Goal: Information Seeking & Learning: Find specific fact

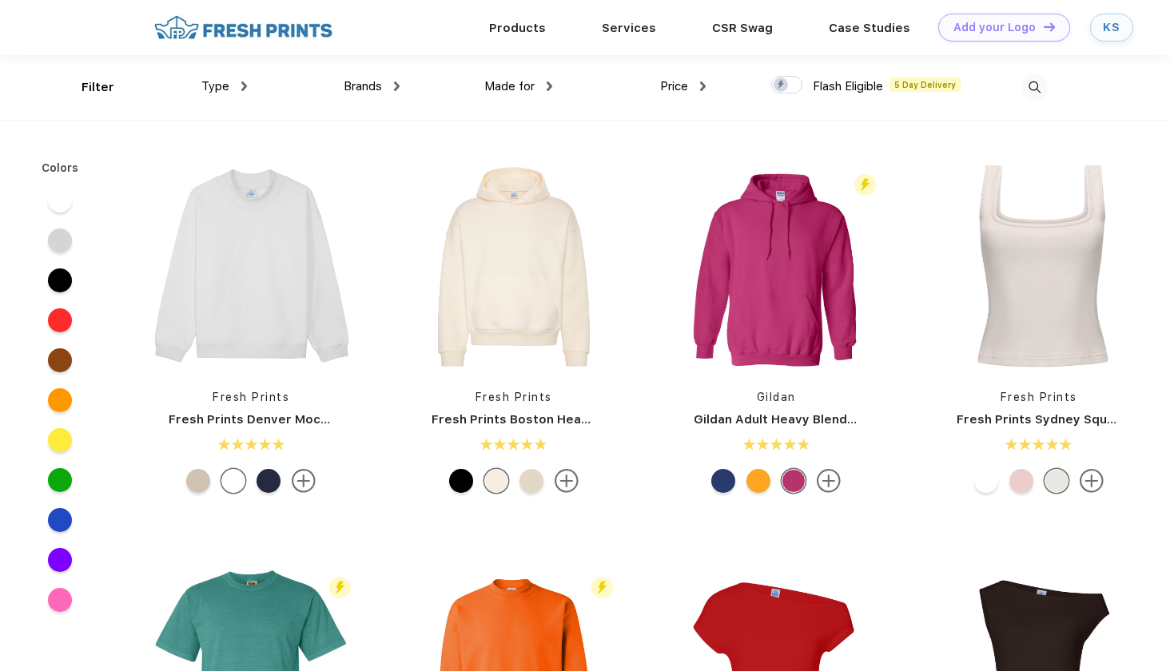
click at [1030, 89] on img at bounding box center [1034, 87] width 26 height 26
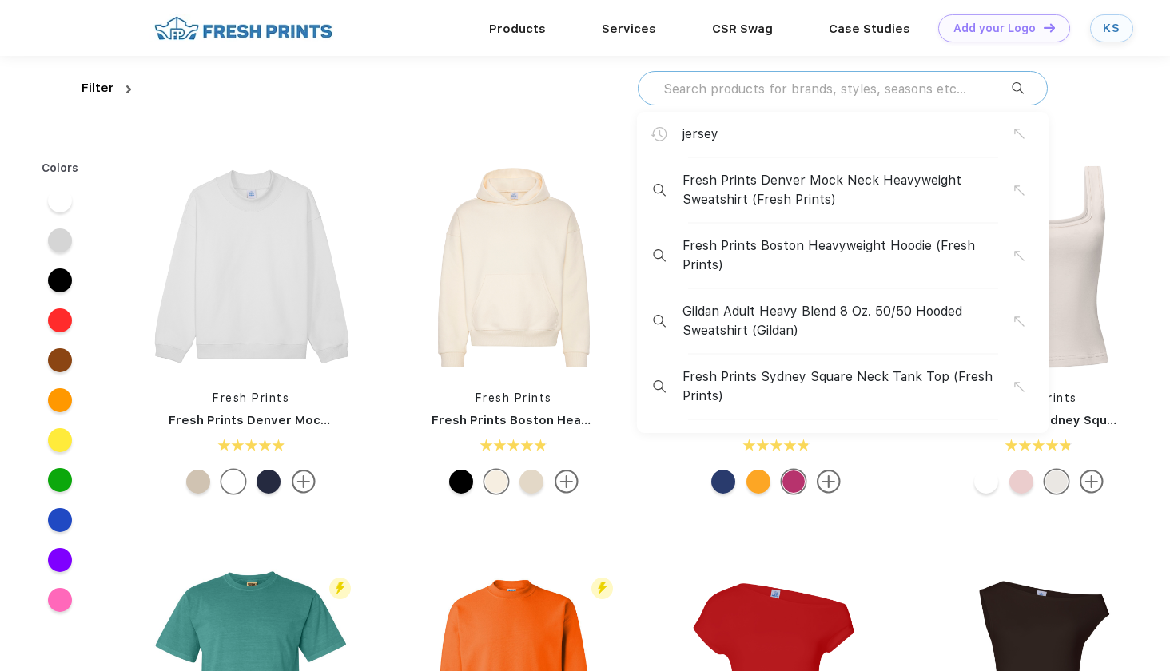
click at [774, 83] on input "text" at bounding box center [837, 89] width 350 height 18
type input "c"
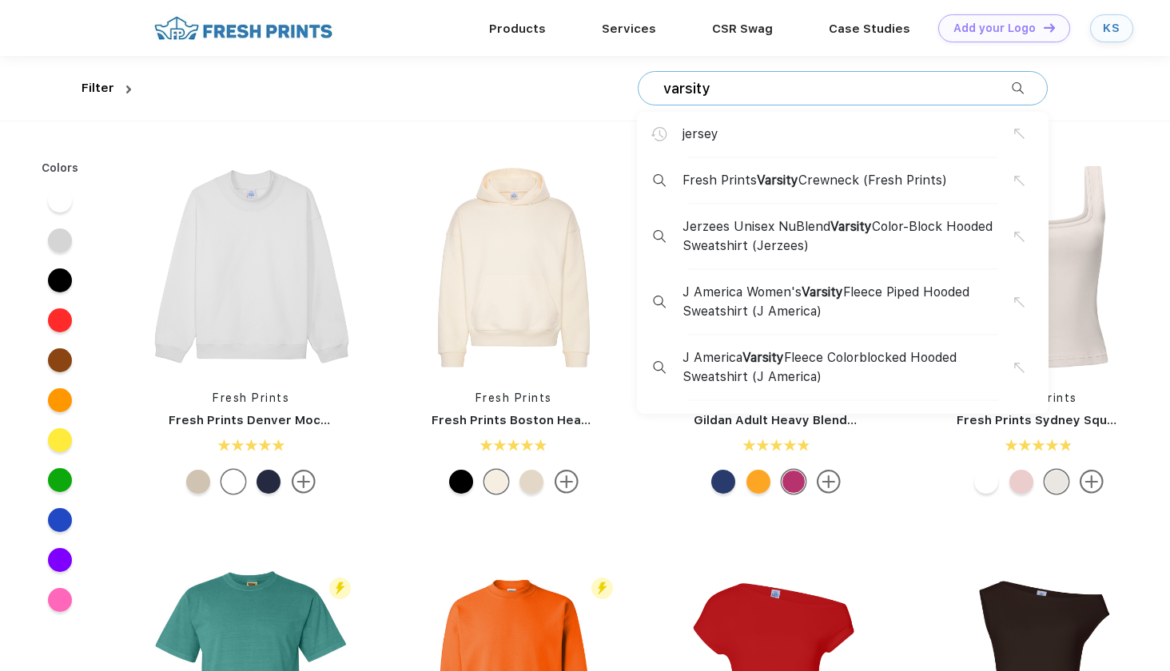
type input "varsity"
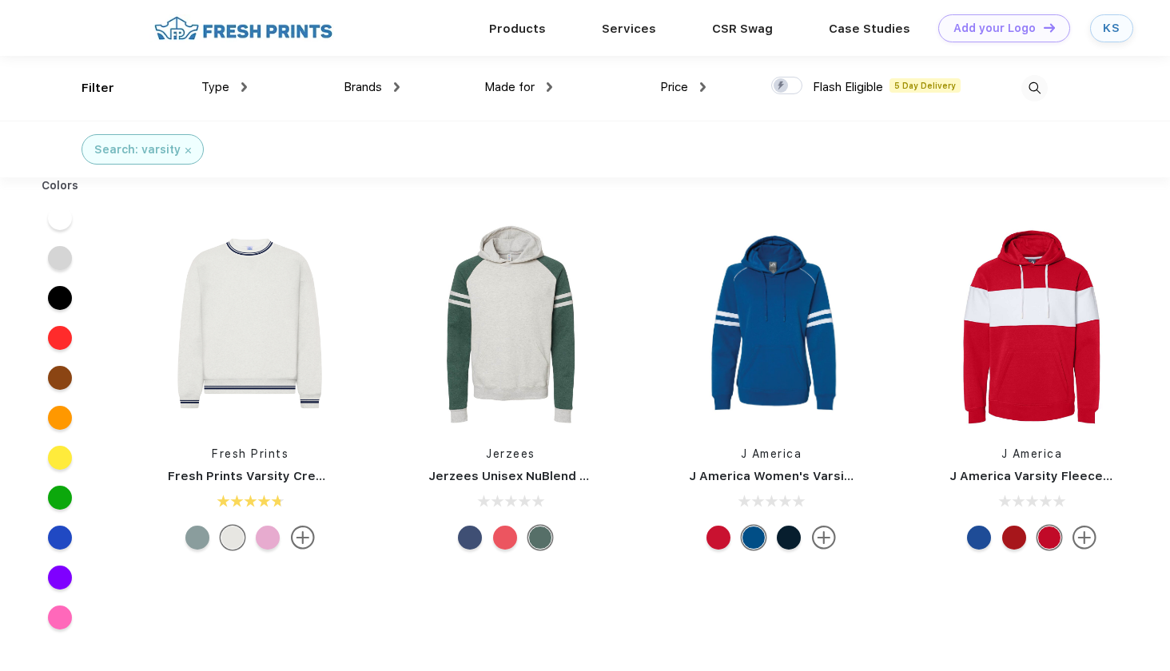
click at [269, 453] on link "Fresh Prints" at bounding box center [250, 454] width 77 height 13
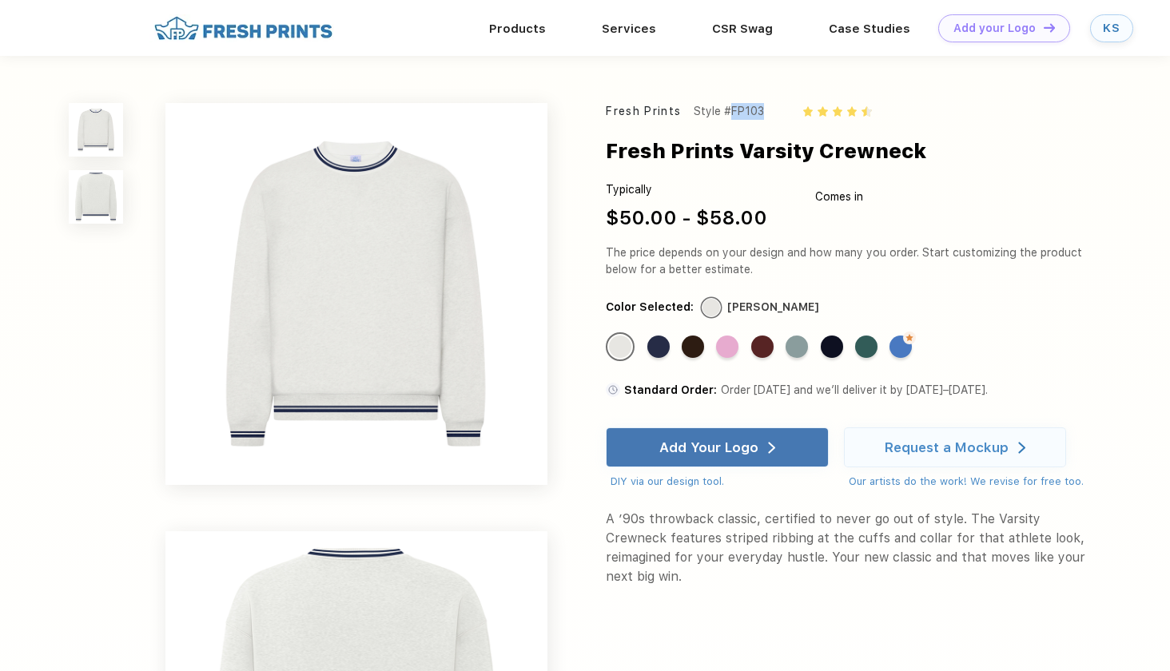
drag, startPoint x: 728, startPoint y: 110, endPoint x: 771, endPoint y: 112, distance: 43.2
click at [772, 113] on div "Fresh Prints Style #FP103" at bounding box center [845, 111] width 479 height 17
copy div "#FP103"
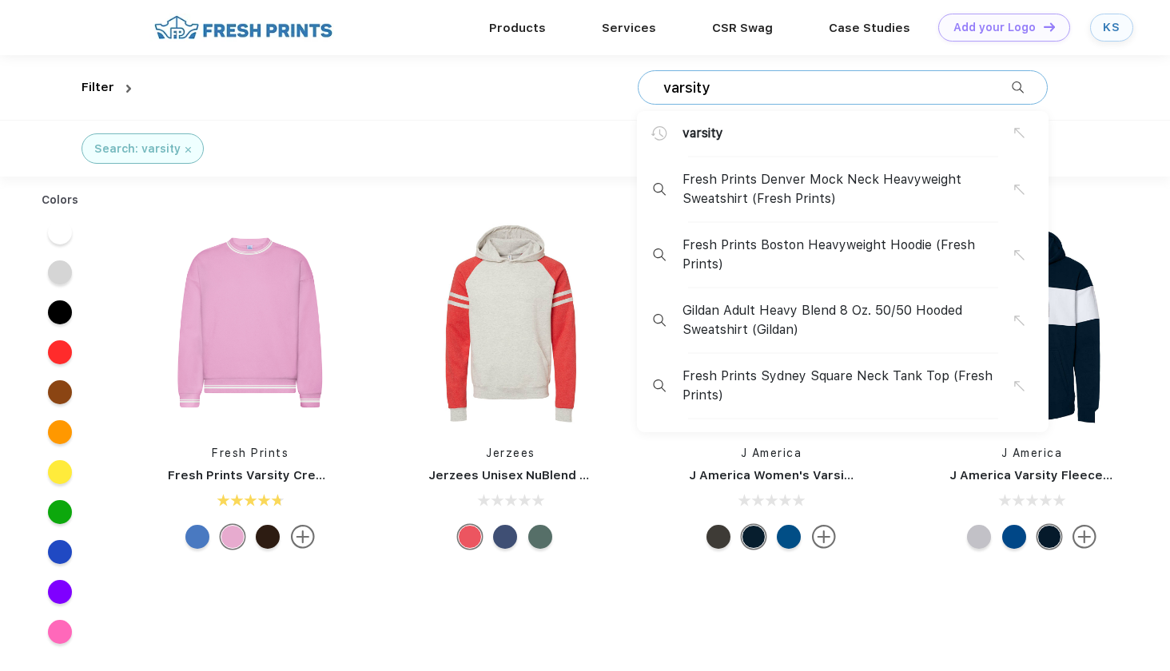
click at [914, 90] on input "varsity" at bounding box center [837, 88] width 350 height 18
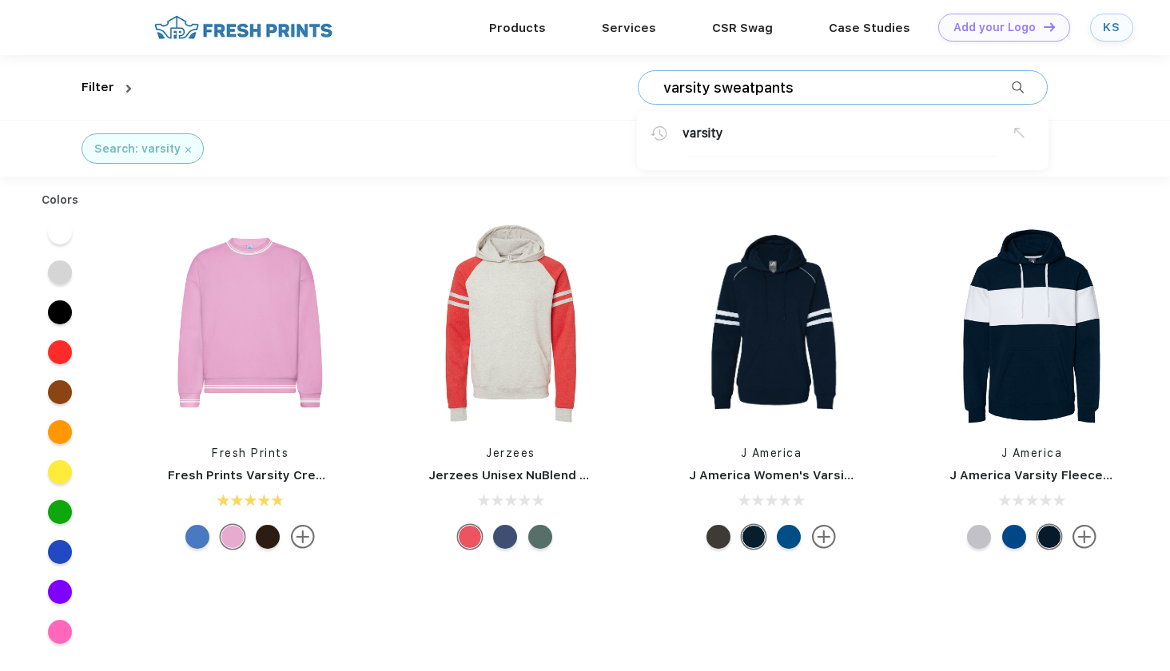
type input "varsity sweatpants"
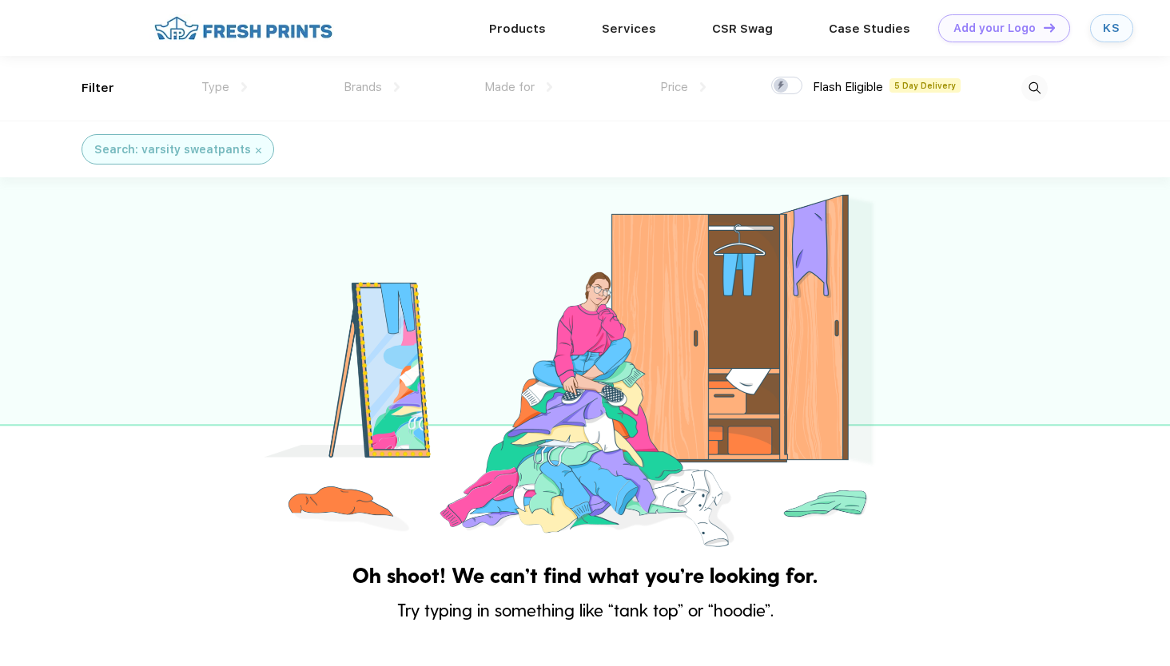
click at [1032, 80] on img at bounding box center [1034, 88] width 26 height 26
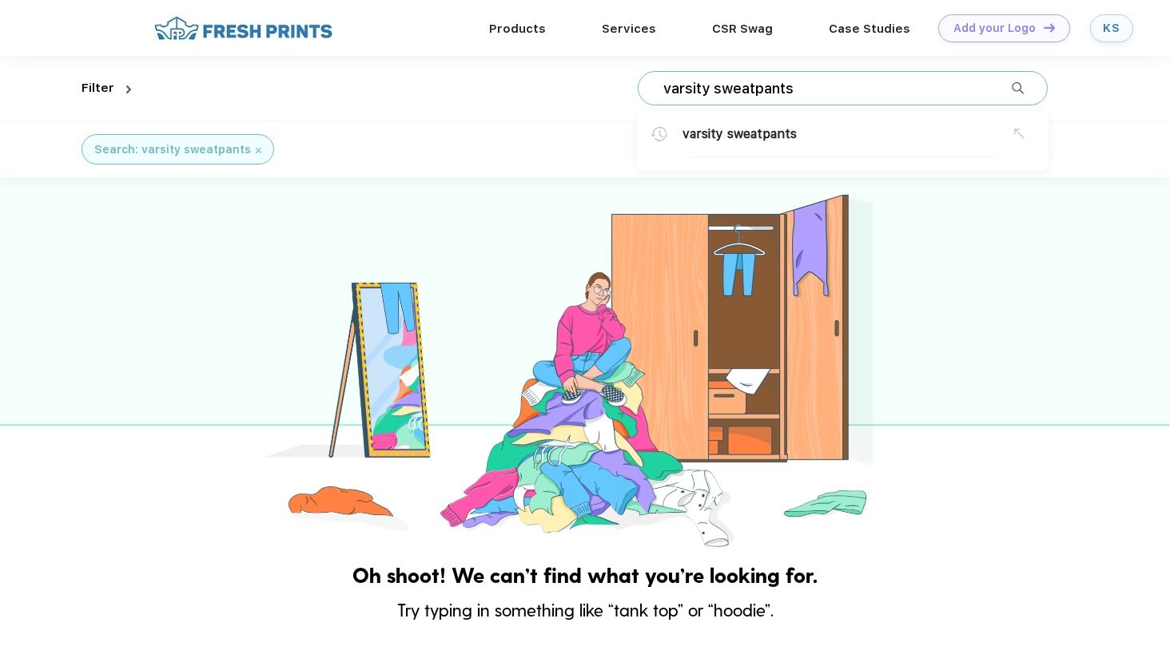
click at [877, 86] on input "varsity sweatpants" at bounding box center [837, 89] width 350 height 18
type input "varsity pants"
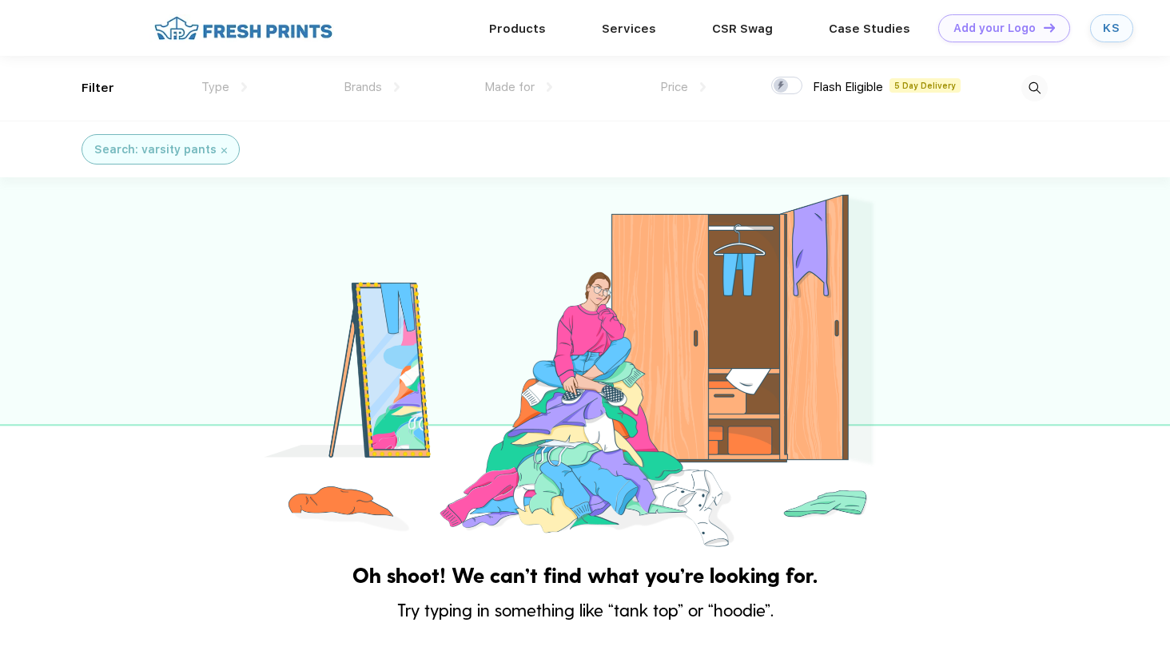
click at [1031, 86] on img at bounding box center [1034, 88] width 26 height 26
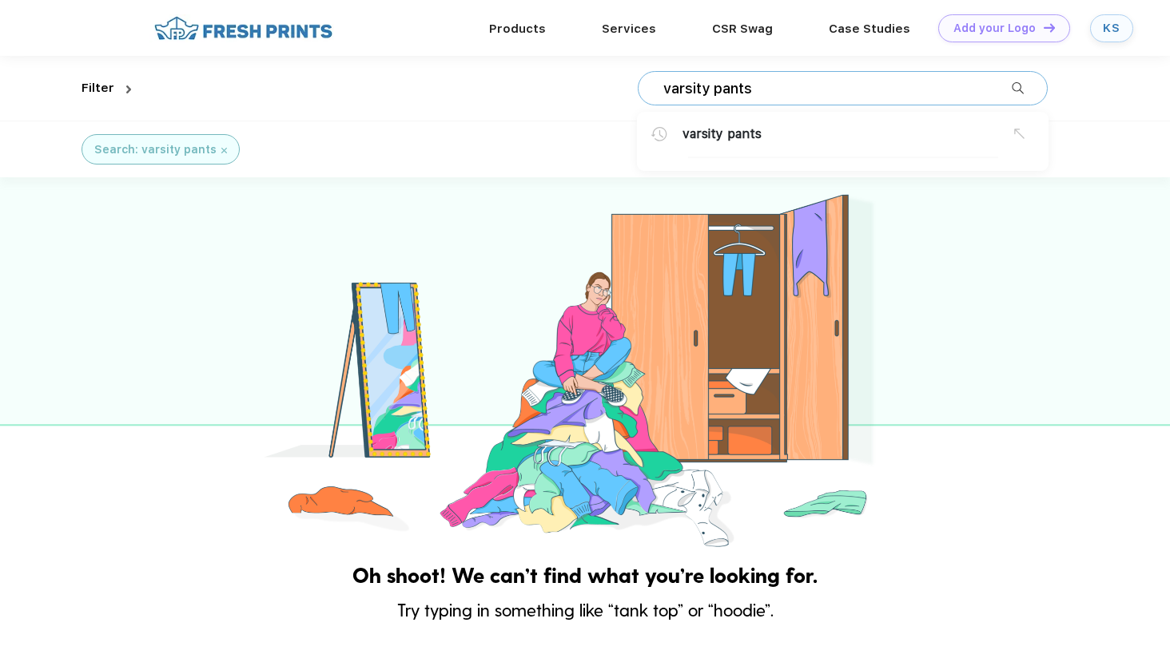
click at [881, 94] on input "varsity pants" at bounding box center [837, 89] width 350 height 18
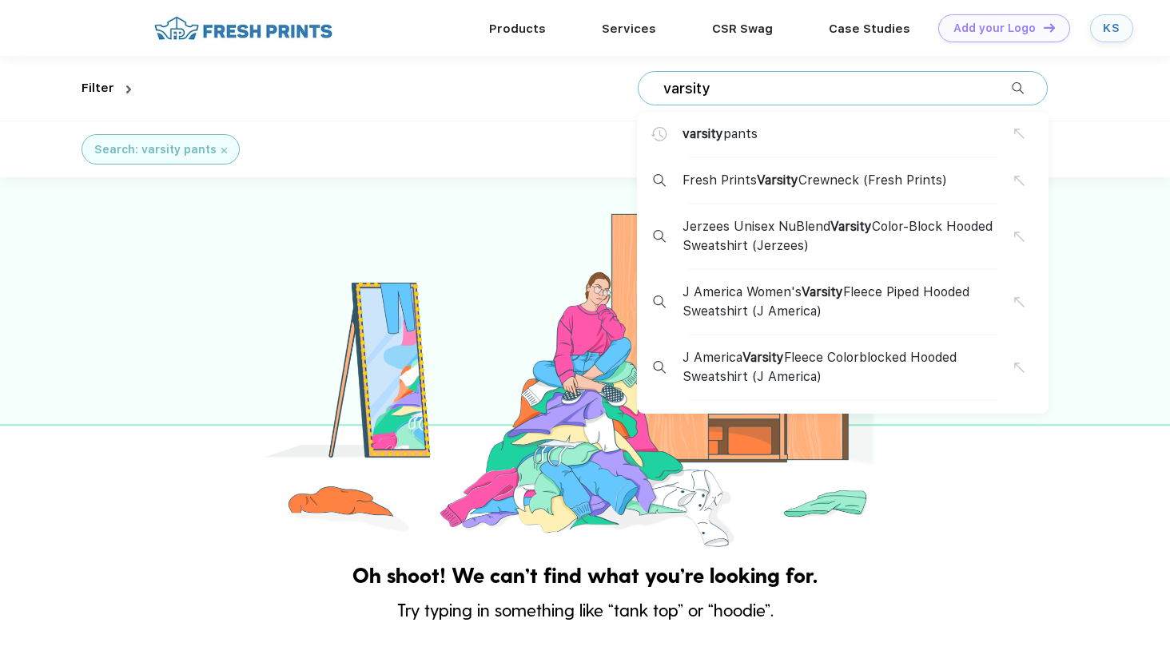
type input "varsity"
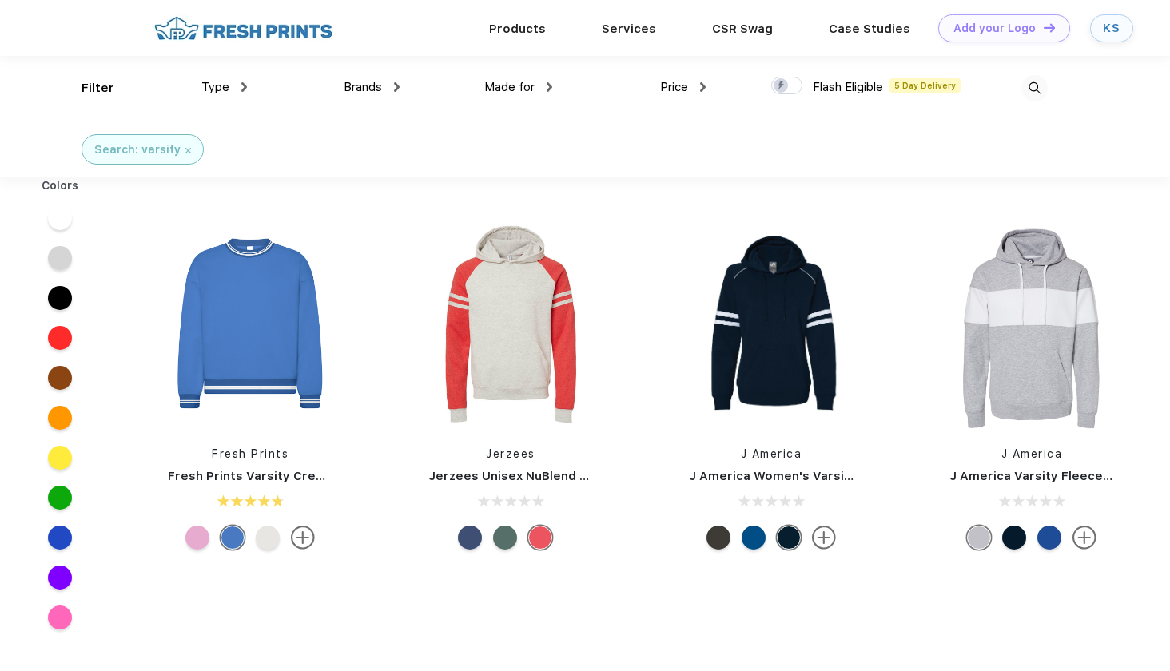
click at [1035, 101] on img at bounding box center [1034, 88] width 26 height 26
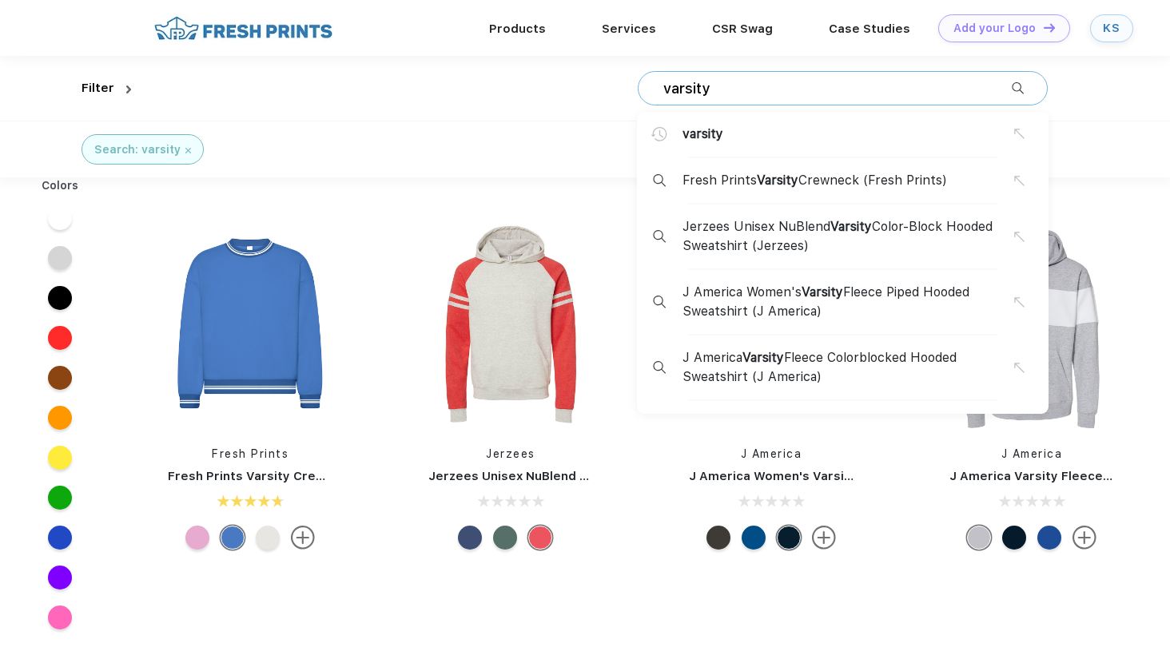
click at [883, 88] on input "varsity" at bounding box center [837, 89] width 350 height 18
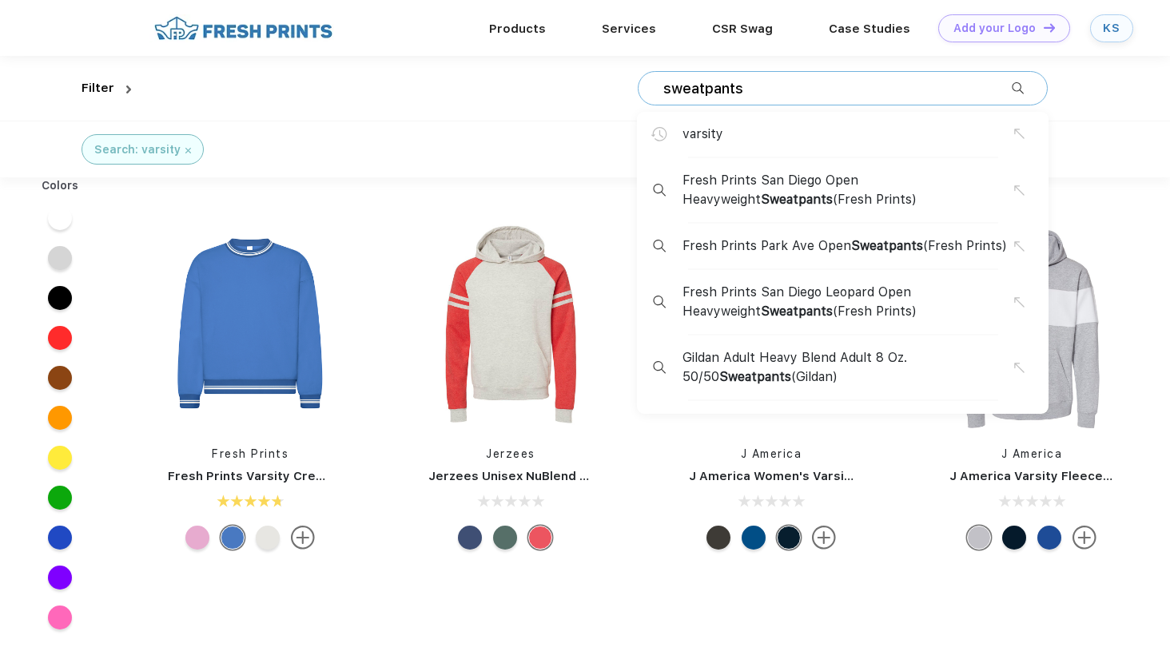
type input "sweatpants"
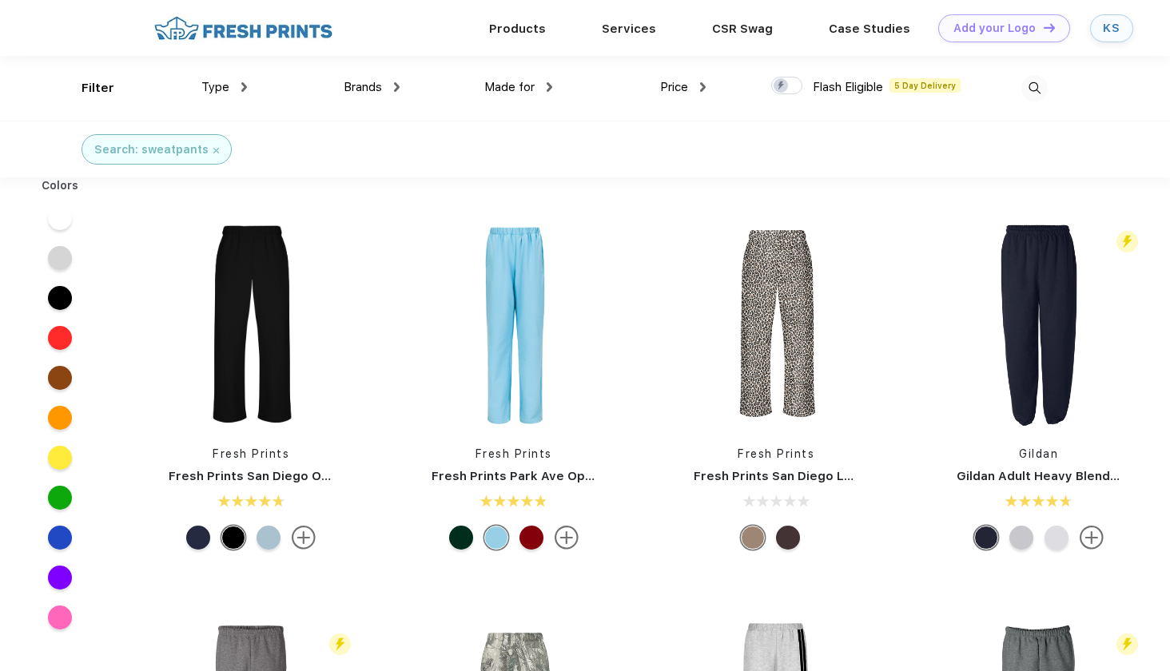
click at [253, 457] on link "Fresh Prints" at bounding box center [251, 454] width 77 height 13
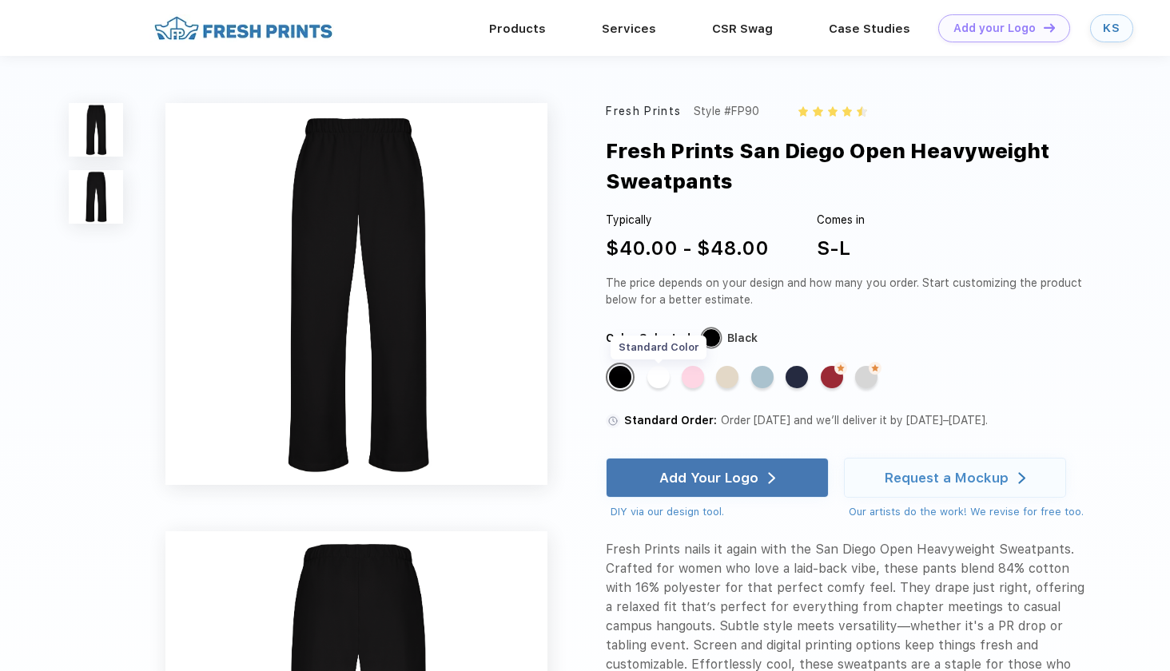
click at [667, 378] on div "Standard Color" at bounding box center [658, 377] width 22 height 22
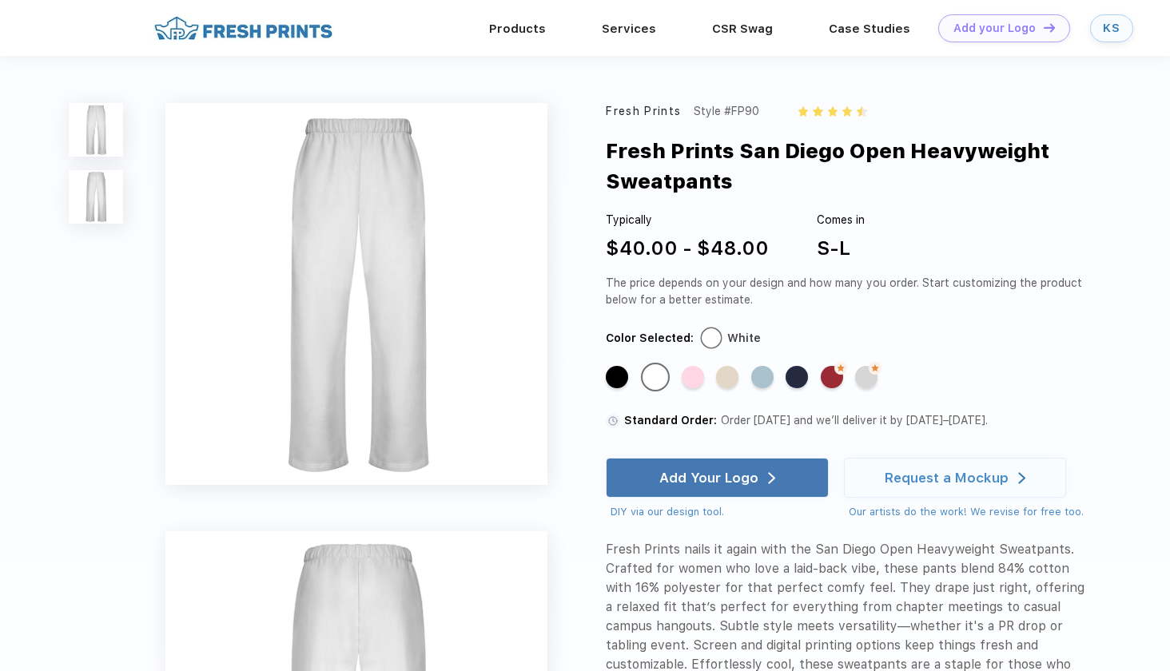
scroll to position [21, 0]
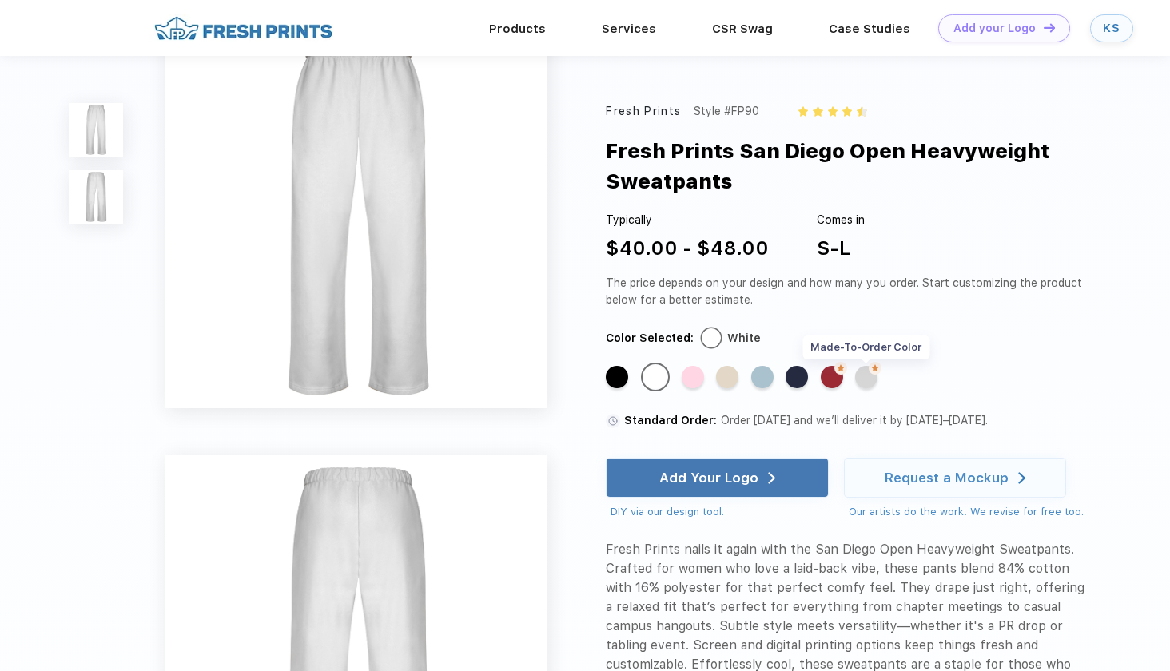
click at [870, 376] on div "Made-to-Order Color" at bounding box center [866, 377] width 22 height 22
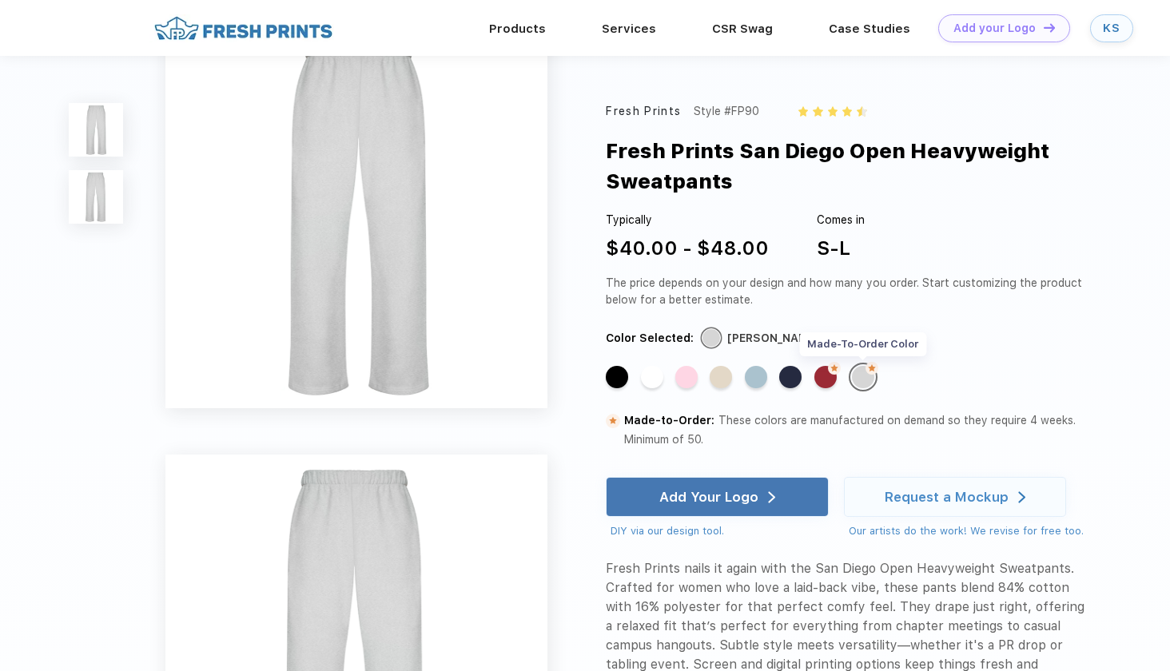
scroll to position [0, 0]
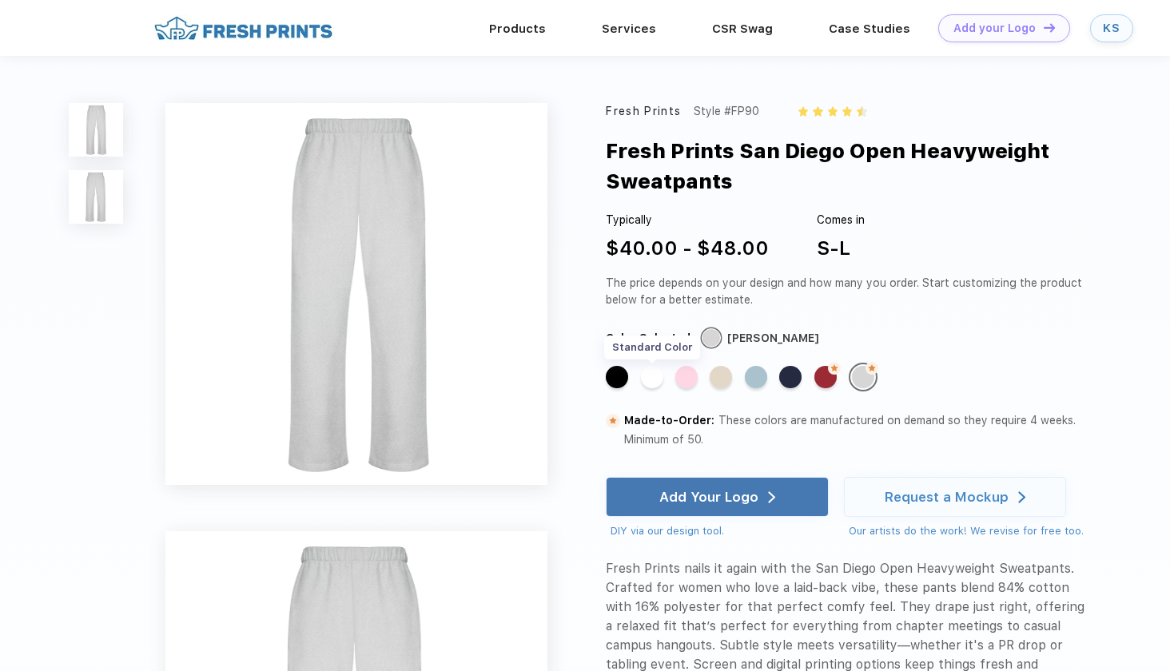
click at [655, 383] on div "Standard Color" at bounding box center [652, 377] width 22 height 22
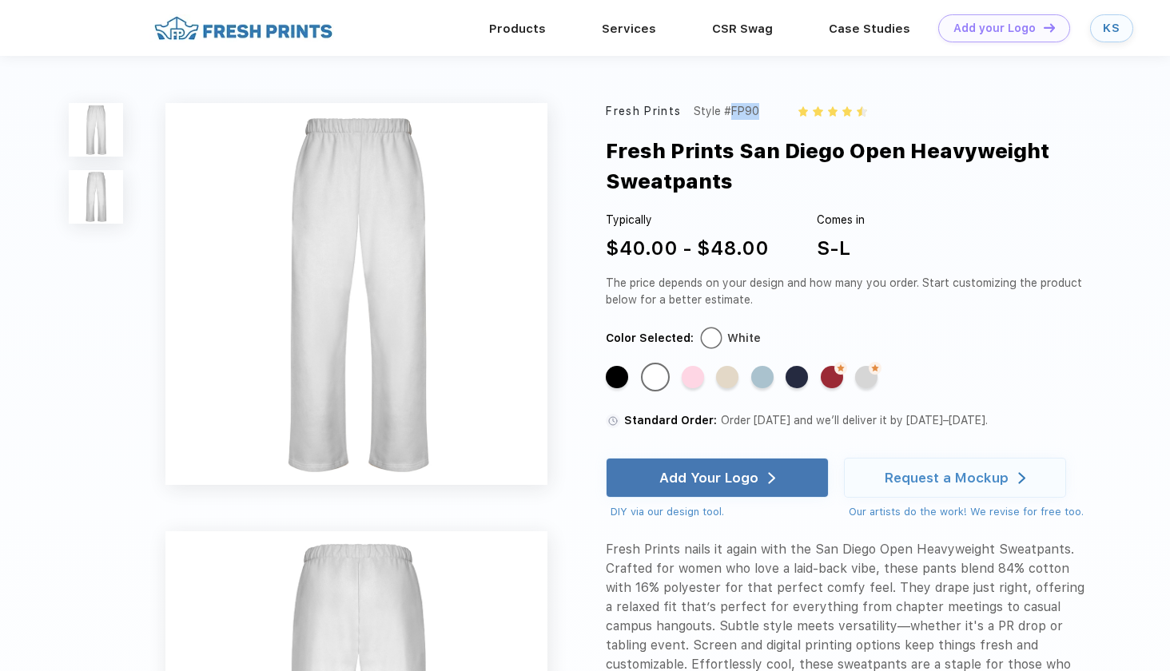
drag, startPoint x: 727, startPoint y: 109, endPoint x: 769, endPoint y: 109, distance: 41.6
click at [769, 109] on div "Fresh Prints Style #FP90" at bounding box center [845, 111] width 479 height 17
copy div "#FP90"
click at [551, 13] on div "Products" at bounding box center [517, 28] width 113 height 56
click at [530, 27] on link "Products" at bounding box center [517, 28] width 57 height 14
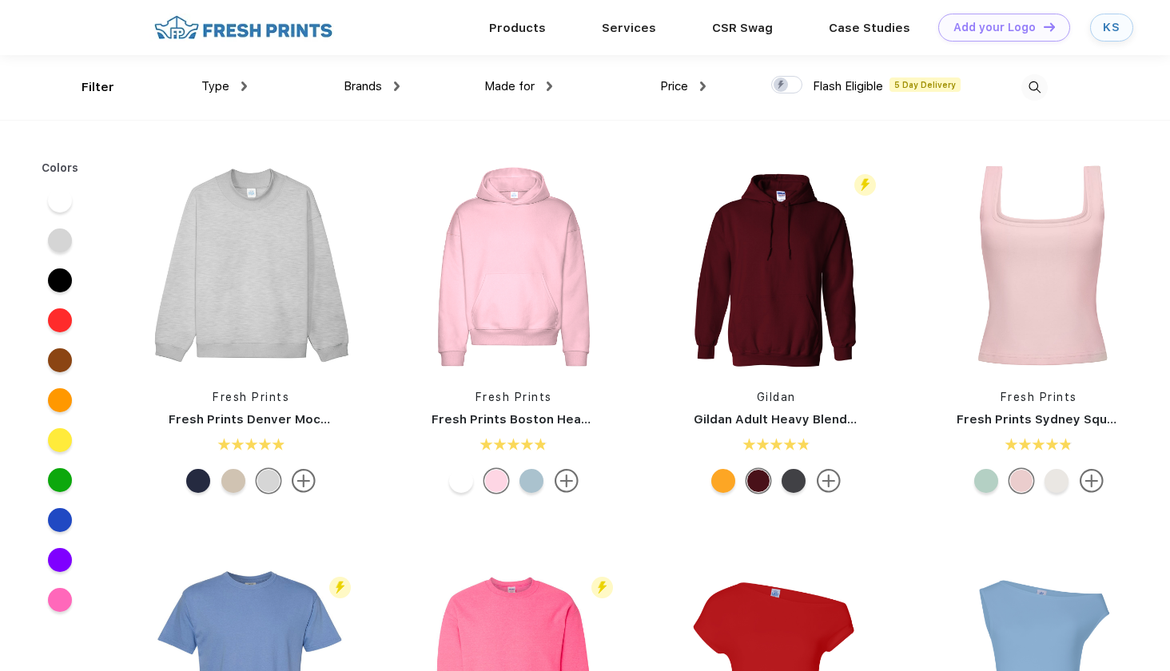
click at [1033, 86] on img at bounding box center [1034, 87] width 26 height 26
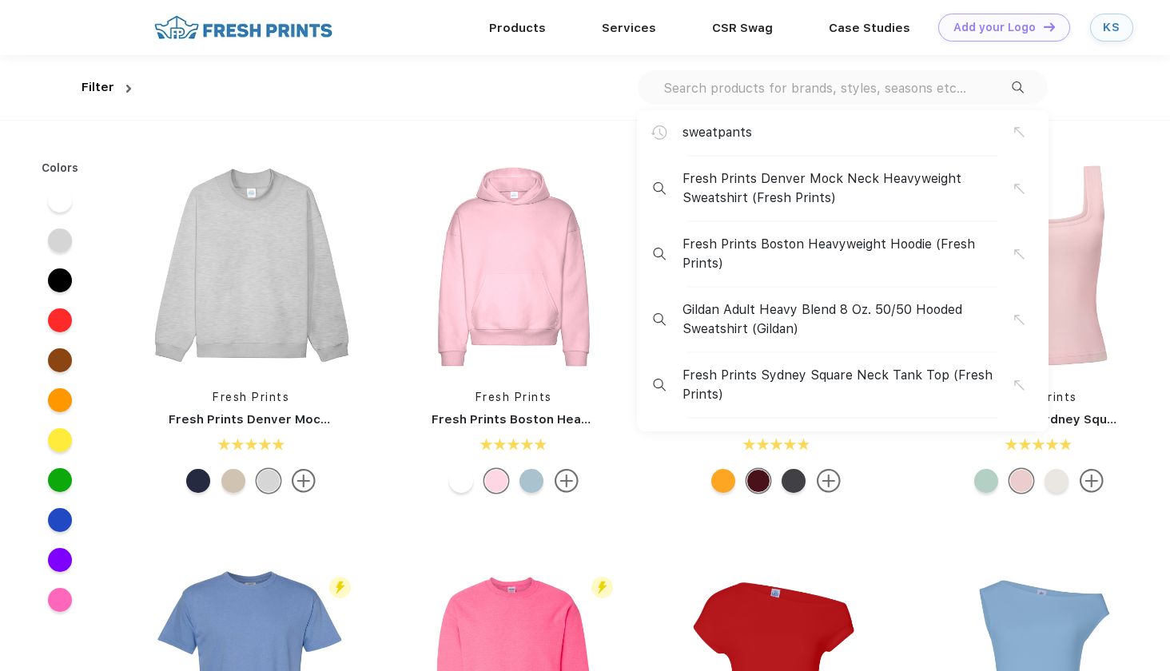
click at [821, 82] on input "text" at bounding box center [837, 88] width 350 height 18
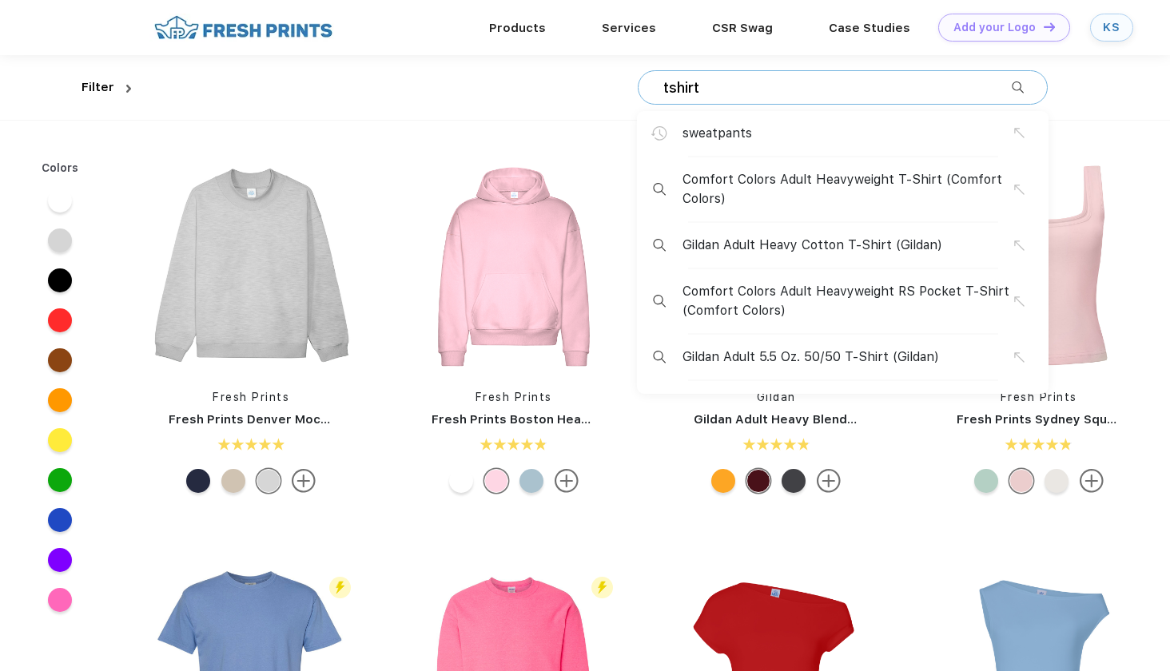
type input "tshirt"
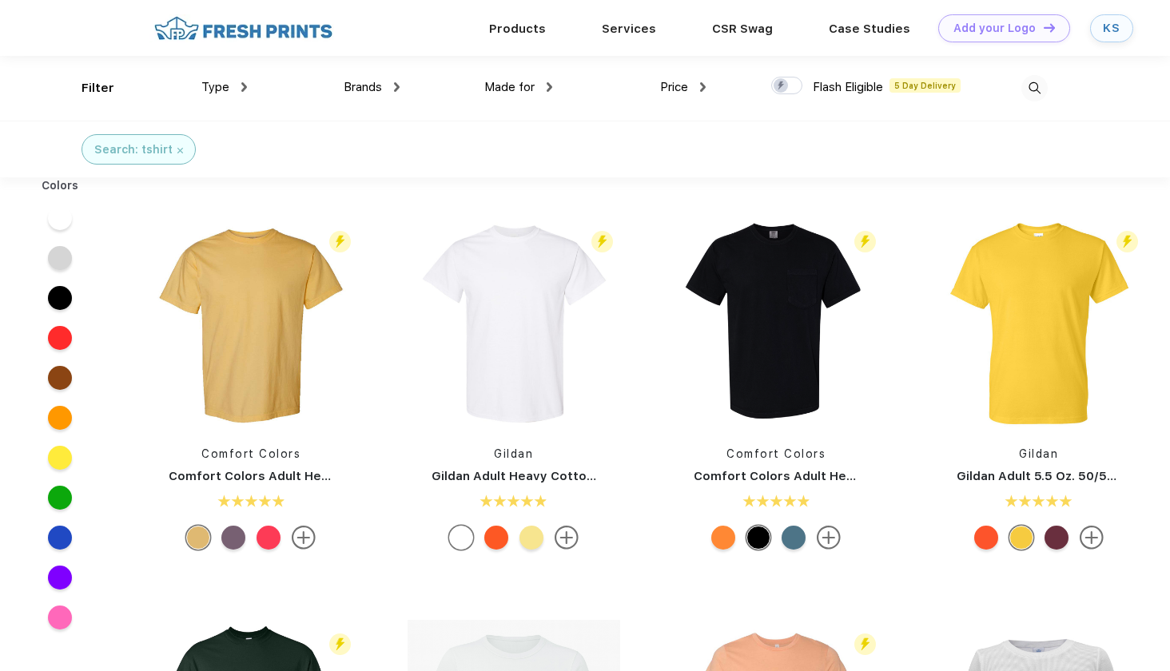
click at [288, 454] on link "Comfort Colors" at bounding box center [250, 454] width 99 height 13
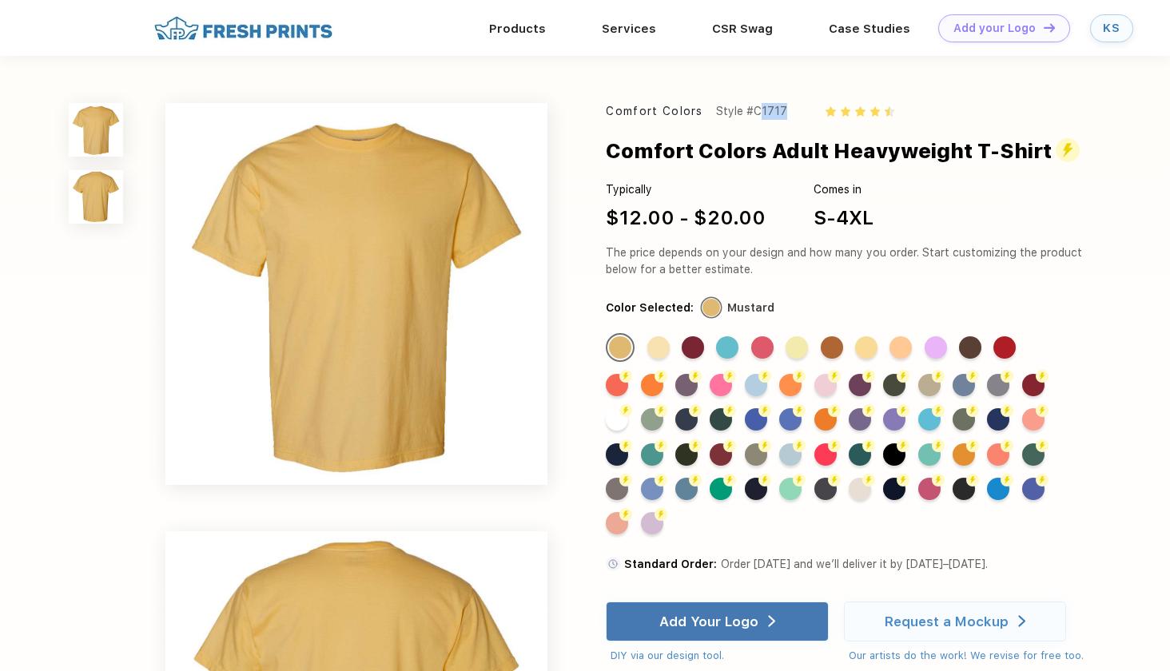
drag, startPoint x: 752, startPoint y: 110, endPoint x: 798, endPoint y: 111, distance: 46.4
click at [798, 111] on div "Comfort Colors Style #C1717" at bounding box center [845, 111] width 479 height 17
copy div "C1717"
